Goal: Find specific page/section: Locate a particular part of the current website

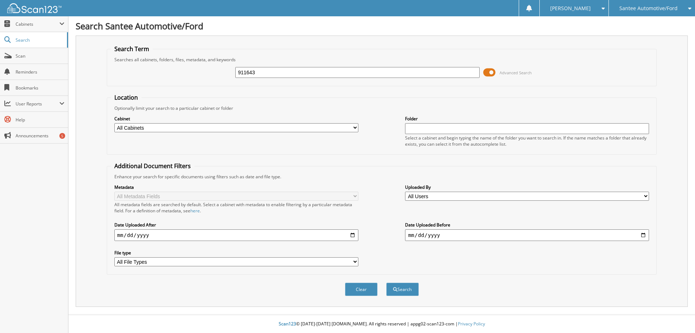
type input "911643"
click at [386, 283] on button "Search" at bounding box center [402, 289] width 33 height 13
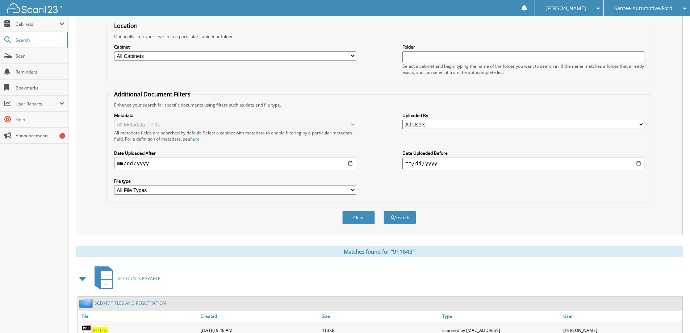
scroll to position [112, 0]
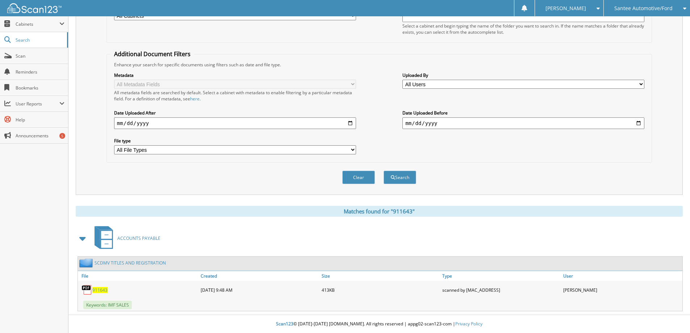
click at [99, 290] on span "911643" at bounding box center [99, 290] width 15 height 6
click at [98, 290] on span "911643" at bounding box center [99, 290] width 15 height 6
